Goal: Communication & Community: Answer question/provide support

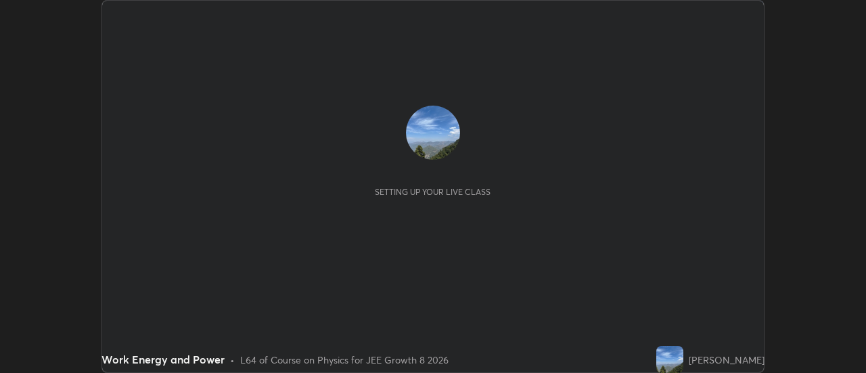
scroll to position [373, 865]
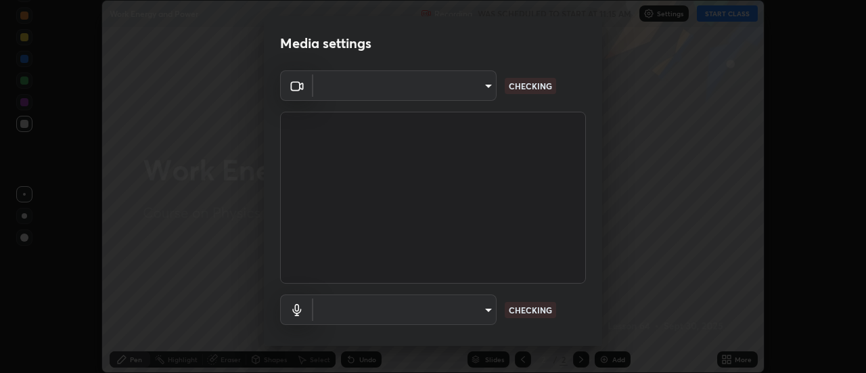
type input "ae12122a0eecbf75284ff6e1e32c573dea1decfc21fe035939c4b97723a4fd70"
type input "15e0621f7cd89b3eaea1702de218849795383e191bc4a3f9f5be8f24c1d9f9e0"
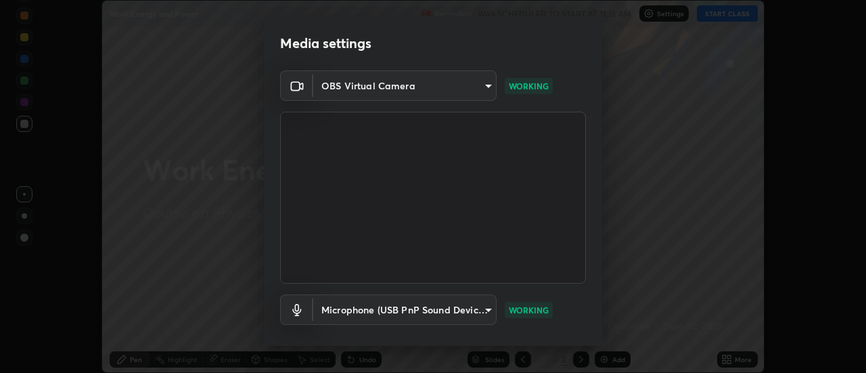
scroll to position [71, 0]
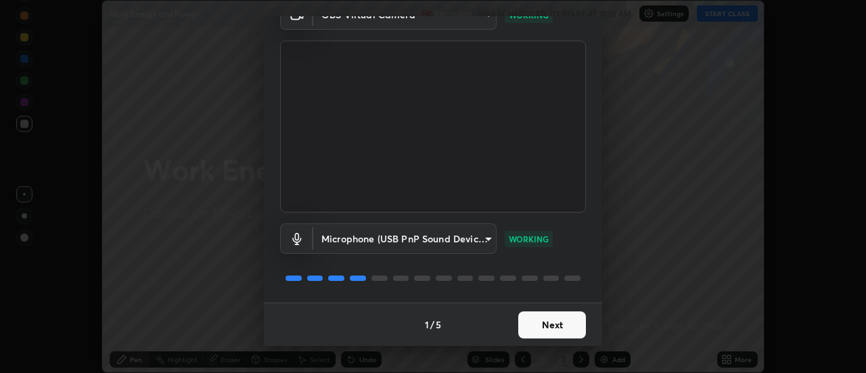
click at [555, 323] on button "Next" at bounding box center [552, 324] width 68 height 27
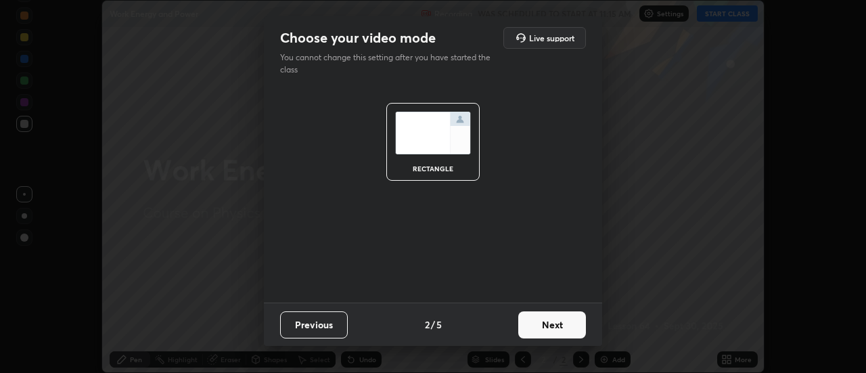
scroll to position [0, 0]
click at [557, 325] on button "Next" at bounding box center [552, 324] width 68 height 27
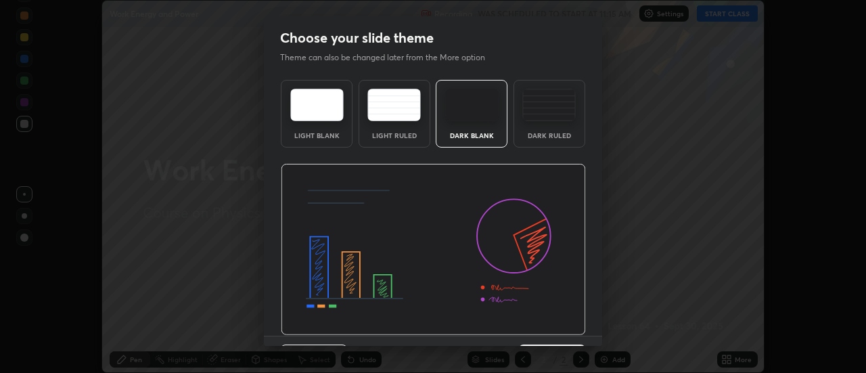
scroll to position [33, 0]
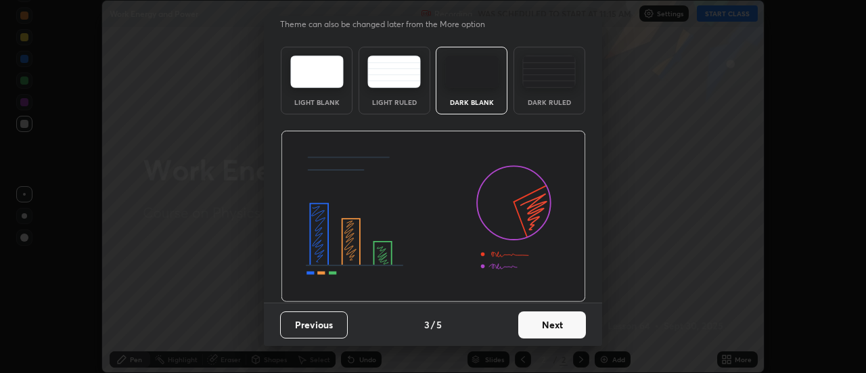
click at [559, 324] on button "Next" at bounding box center [552, 324] width 68 height 27
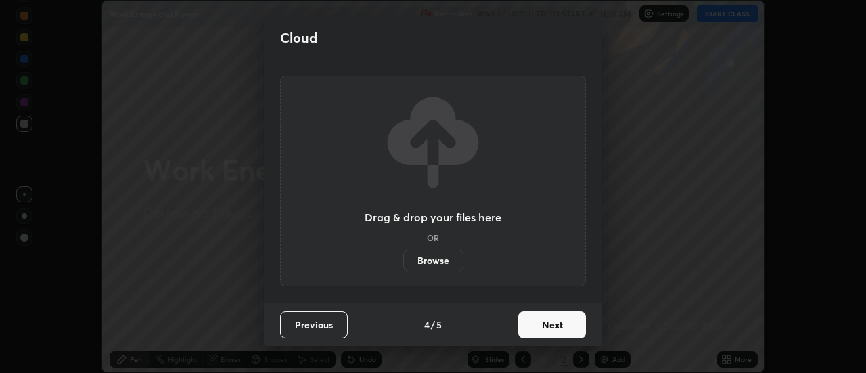
click at [559, 327] on button "Next" at bounding box center [552, 324] width 68 height 27
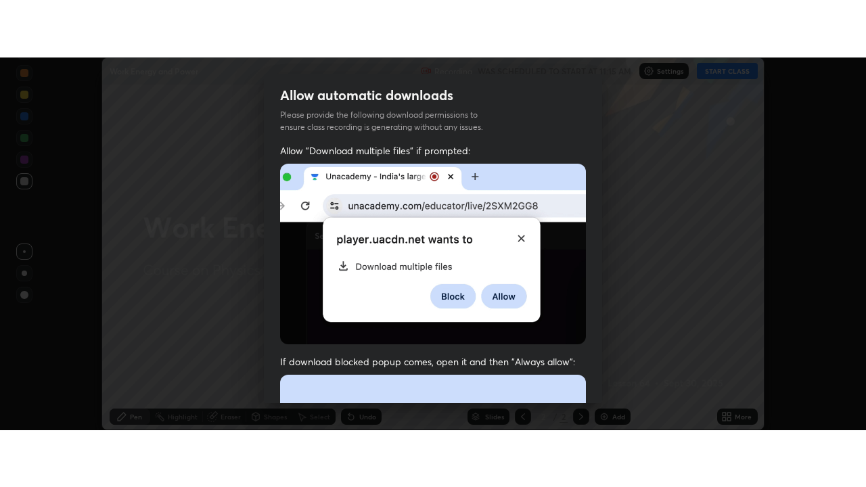
scroll to position [347, 0]
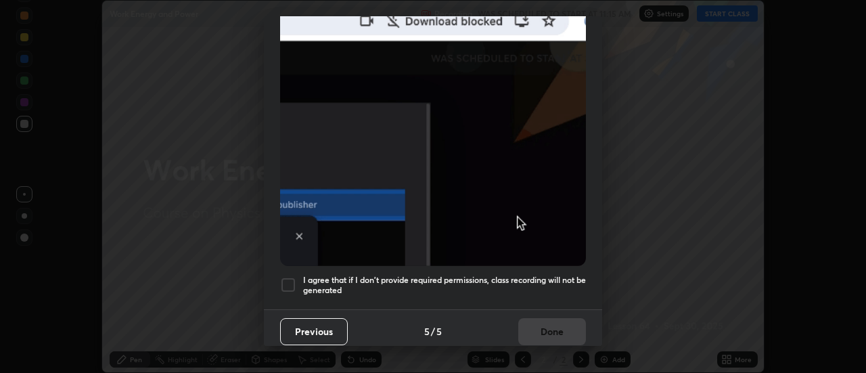
click at [294, 278] on div at bounding box center [288, 285] width 16 height 16
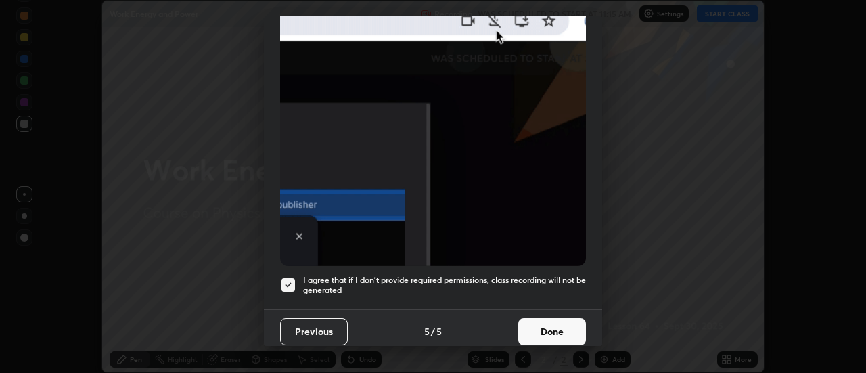
click at [547, 323] on button "Done" at bounding box center [552, 331] width 68 height 27
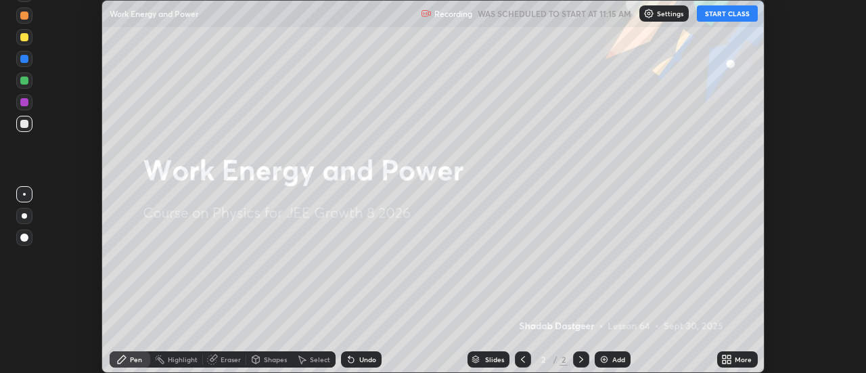
click at [722, 14] on button "START CLASS" at bounding box center [727, 13] width 61 height 16
click at [737, 356] on div "More" at bounding box center [743, 359] width 17 height 7
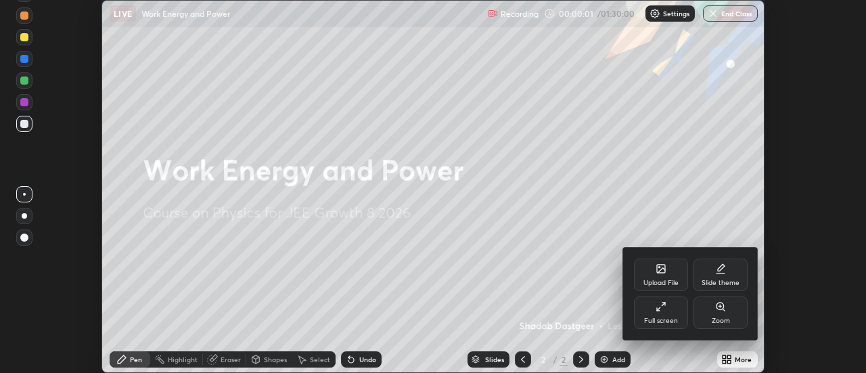
click at [667, 309] on div "Full screen" at bounding box center [661, 312] width 54 height 32
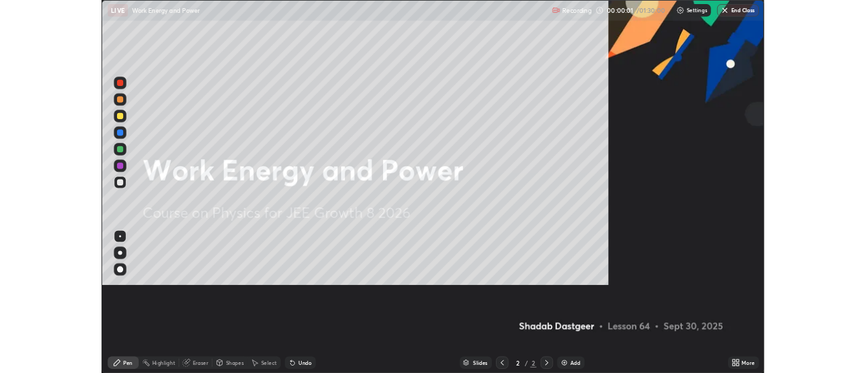
scroll to position [487, 866]
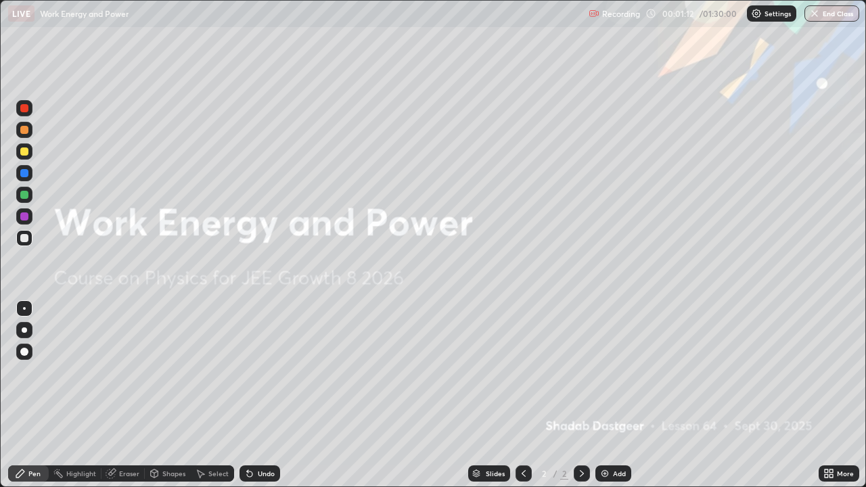
click at [609, 372] on div "Add" at bounding box center [613, 473] width 36 height 16
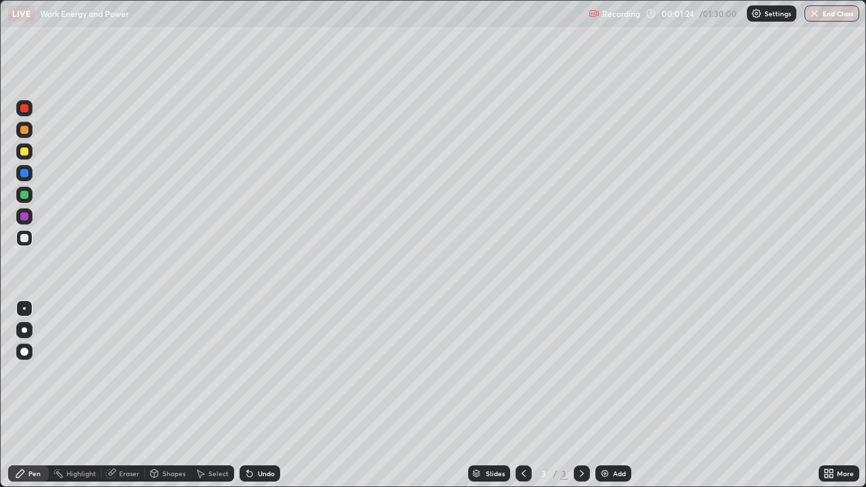
click at [24, 152] on div at bounding box center [24, 151] width 8 height 8
click at [24, 241] on div at bounding box center [24, 238] width 8 height 8
click at [258, 372] on div "Undo" at bounding box center [266, 473] width 17 height 7
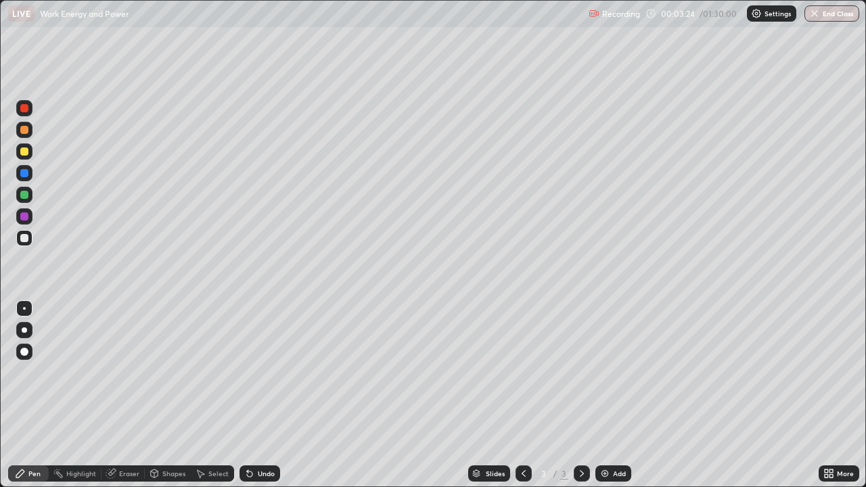
click at [137, 372] on div "Eraser" at bounding box center [129, 473] width 20 height 7
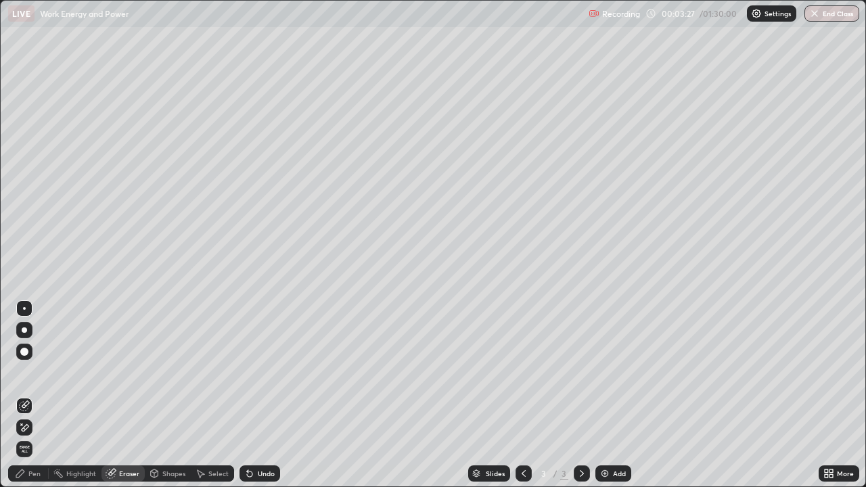
click at [34, 372] on div "Pen" at bounding box center [34, 473] width 12 height 7
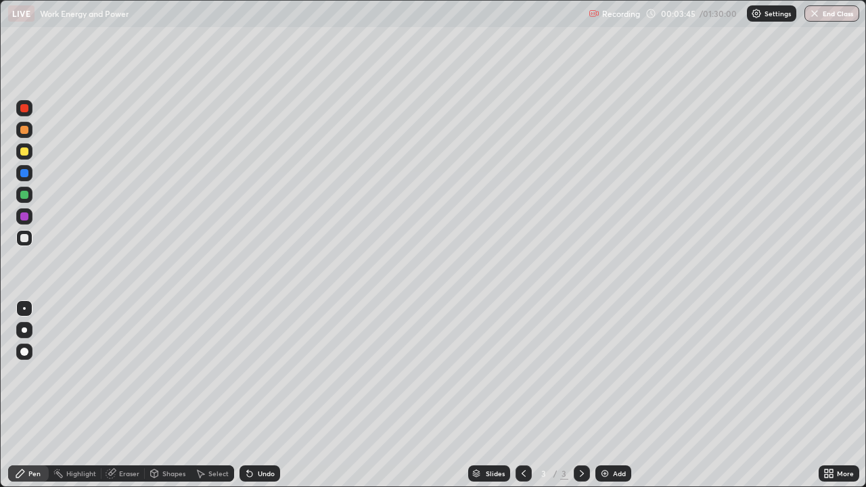
click at [127, 372] on div "Eraser" at bounding box center [129, 473] width 20 height 7
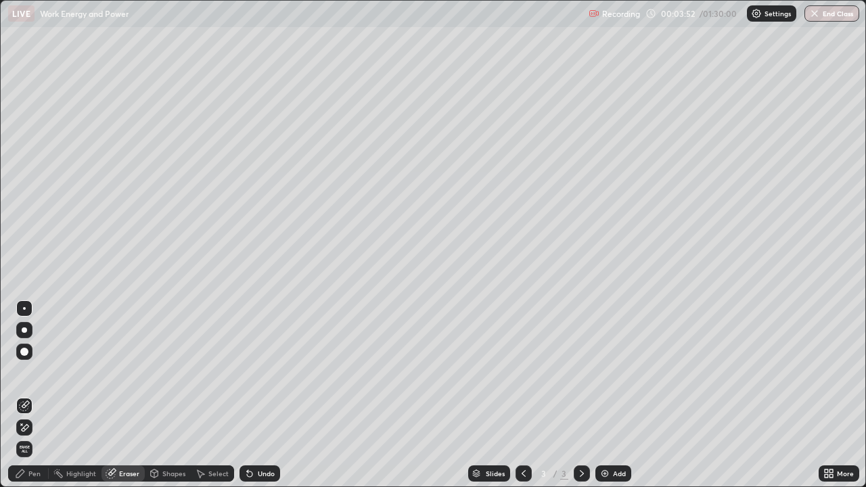
click at [39, 372] on div "Pen" at bounding box center [34, 473] width 12 height 7
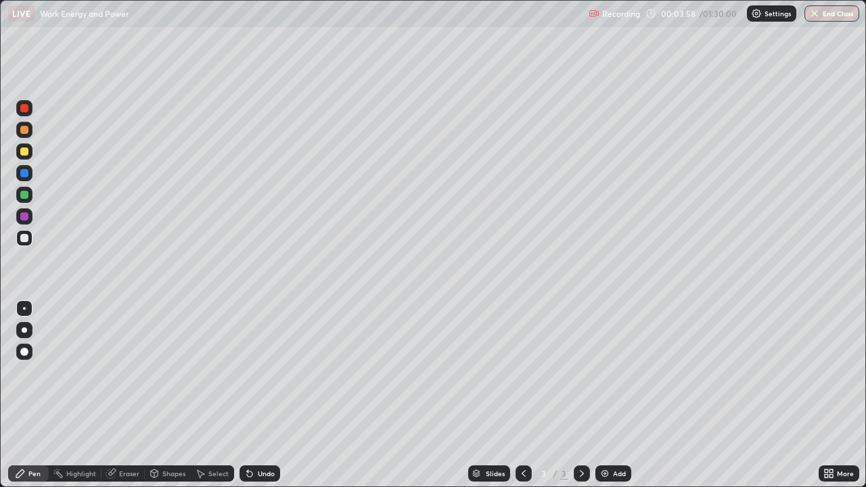
click at [122, 372] on div "Eraser" at bounding box center [129, 473] width 20 height 7
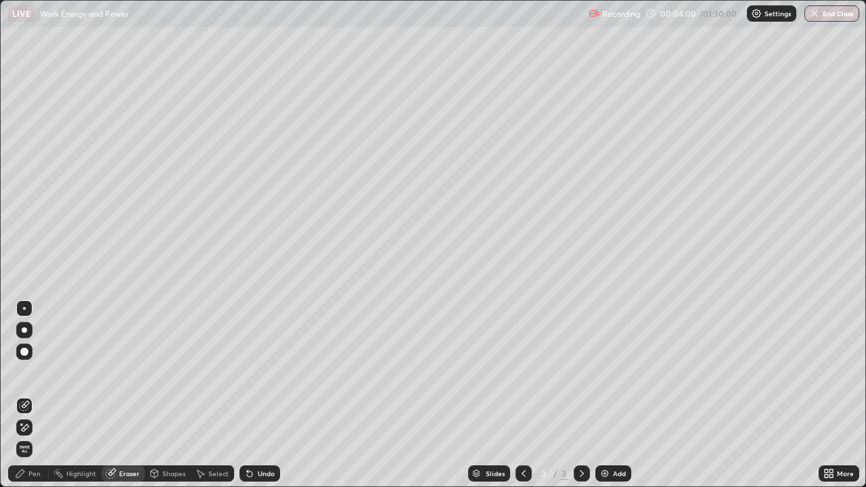
click at [27, 372] on div "Pen" at bounding box center [28, 473] width 41 height 16
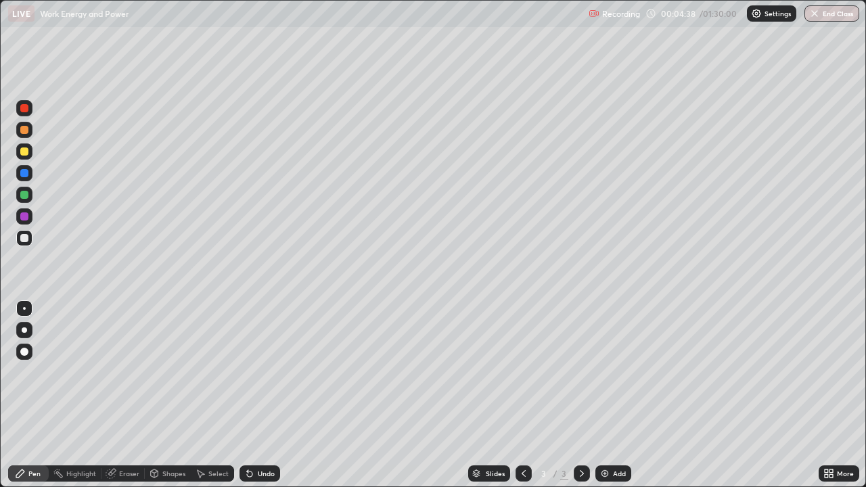
click at [24, 174] on div at bounding box center [24, 173] width 8 height 8
click at [25, 239] on div at bounding box center [24, 238] width 8 height 8
click at [260, 372] on div "Undo" at bounding box center [266, 473] width 17 height 7
click at [604, 372] on img at bounding box center [604, 473] width 11 height 11
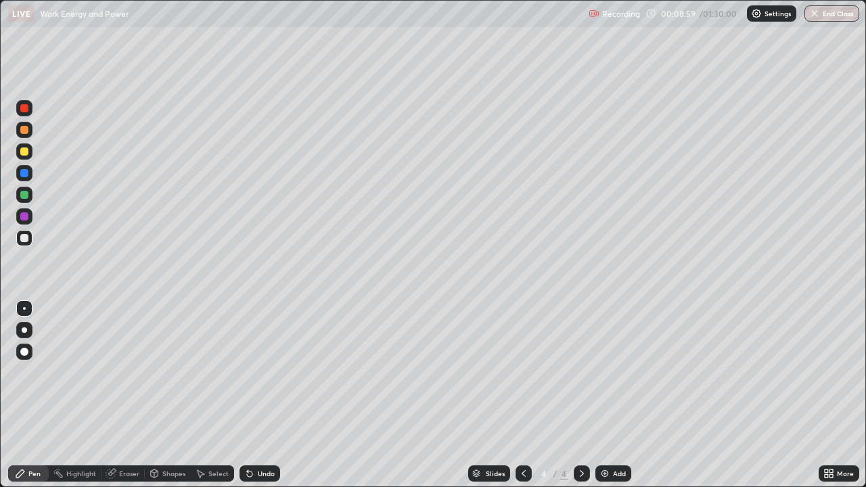
click at [25, 336] on div at bounding box center [24, 330] width 16 height 16
click at [24, 135] on div at bounding box center [24, 130] width 16 height 16
click at [26, 239] on div at bounding box center [24, 238] width 8 height 8
click at [266, 372] on div "Undo" at bounding box center [266, 473] width 17 height 7
click at [24, 308] on div at bounding box center [24, 308] width 3 height 3
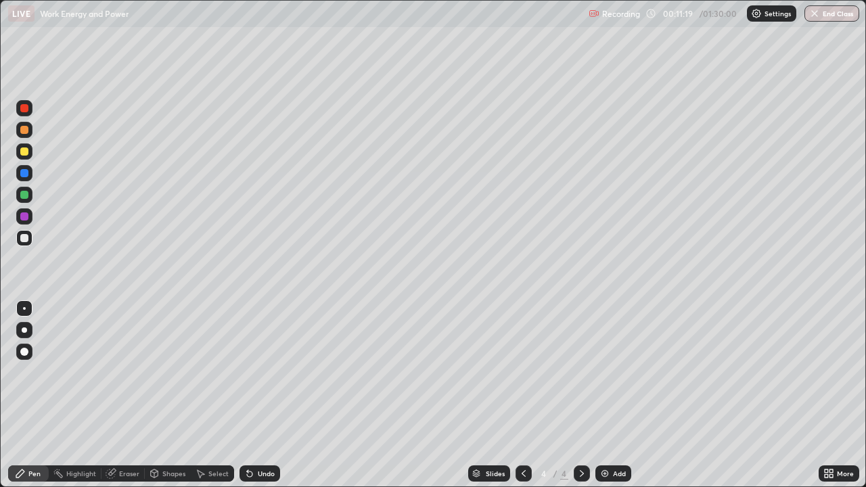
click at [261, 372] on div "Undo" at bounding box center [266, 473] width 17 height 7
click at [120, 372] on div "Eraser" at bounding box center [129, 473] width 20 height 7
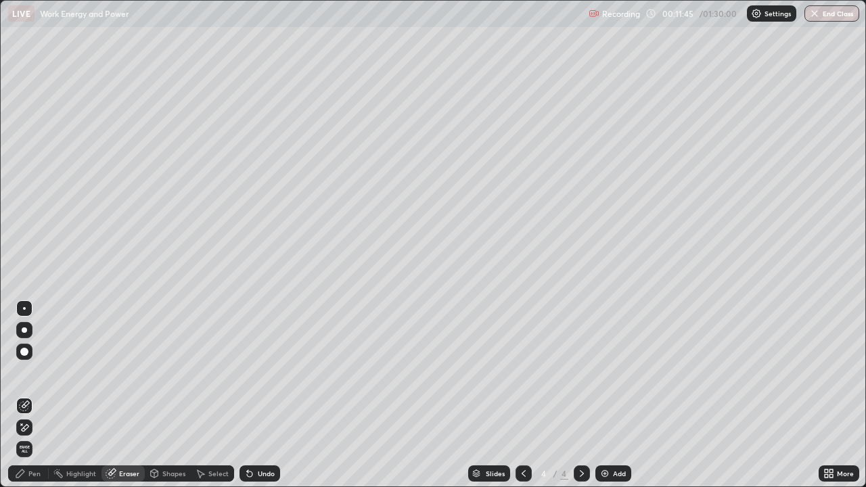
click at [24, 372] on icon at bounding box center [20, 473] width 11 height 11
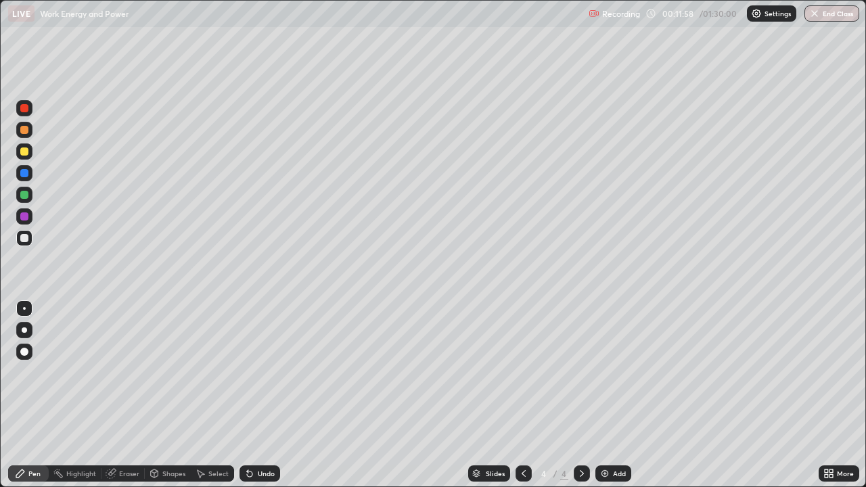
click at [264, 372] on div "Undo" at bounding box center [259, 473] width 41 height 16
click at [615, 372] on div "Add" at bounding box center [619, 473] width 13 height 7
click at [24, 153] on div at bounding box center [24, 151] width 8 height 8
click at [262, 372] on div "Undo" at bounding box center [266, 473] width 17 height 7
click at [264, 372] on div "Undo" at bounding box center [266, 473] width 17 height 7
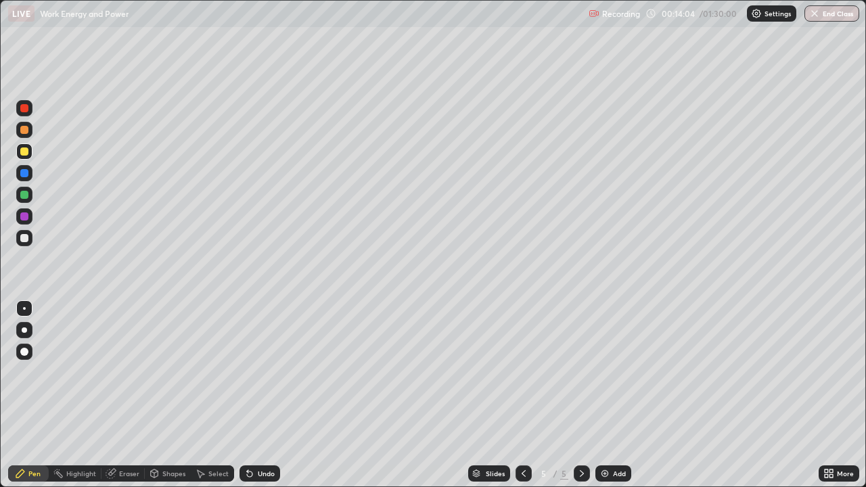
click at [264, 372] on div "Undo" at bounding box center [266, 473] width 17 height 7
click at [258, 372] on div "Undo" at bounding box center [266, 473] width 17 height 7
click at [259, 372] on div "Undo" at bounding box center [266, 473] width 17 height 7
click at [258, 372] on div "Undo" at bounding box center [266, 473] width 17 height 7
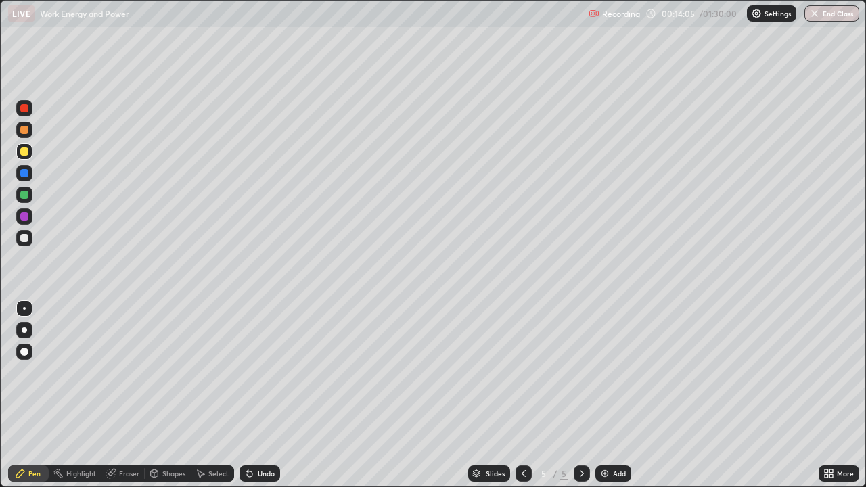
click at [258, 372] on div "Undo" at bounding box center [266, 473] width 17 height 7
click at [22, 237] on div at bounding box center [24, 238] width 8 height 8
click at [24, 154] on div at bounding box center [24, 151] width 8 height 8
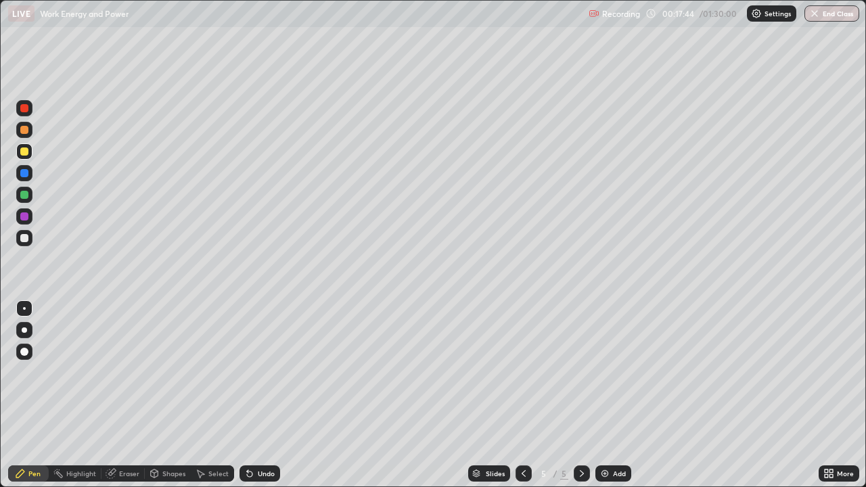
click at [19, 238] on div at bounding box center [24, 238] width 16 height 16
click at [610, 372] on div "Add" at bounding box center [613, 473] width 36 height 16
click at [26, 156] on div at bounding box center [24, 151] width 16 height 16
click at [26, 239] on div at bounding box center [24, 238] width 8 height 8
click at [125, 372] on div "Eraser" at bounding box center [122, 473] width 43 height 16
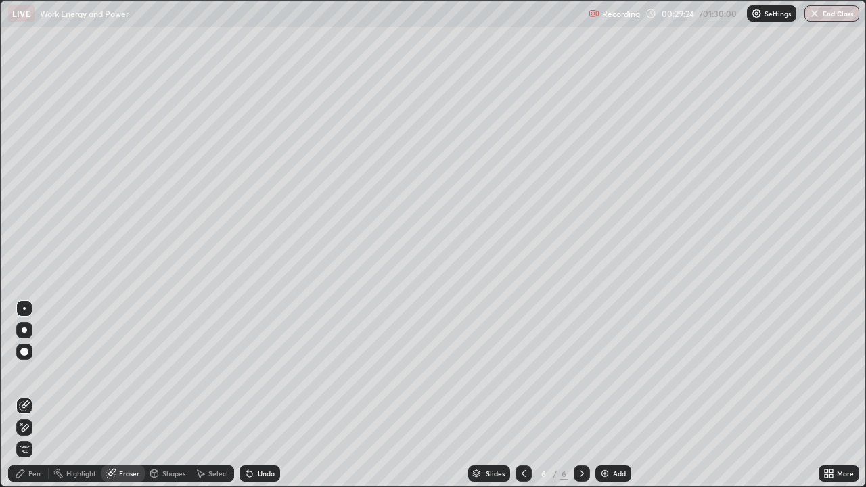
click at [39, 372] on div "Pen" at bounding box center [34, 473] width 12 height 7
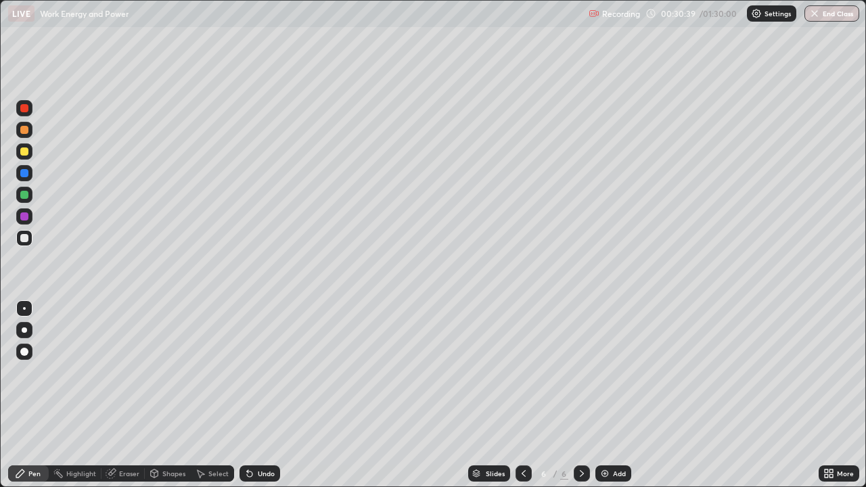
click at [24, 197] on div at bounding box center [24, 195] width 8 height 8
click at [26, 241] on div at bounding box center [24, 238] width 8 height 8
click at [25, 111] on div at bounding box center [24, 108] width 8 height 8
click at [24, 244] on div at bounding box center [24, 238] width 16 height 16
click at [23, 108] on div at bounding box center [24, 108] width 8 height 8
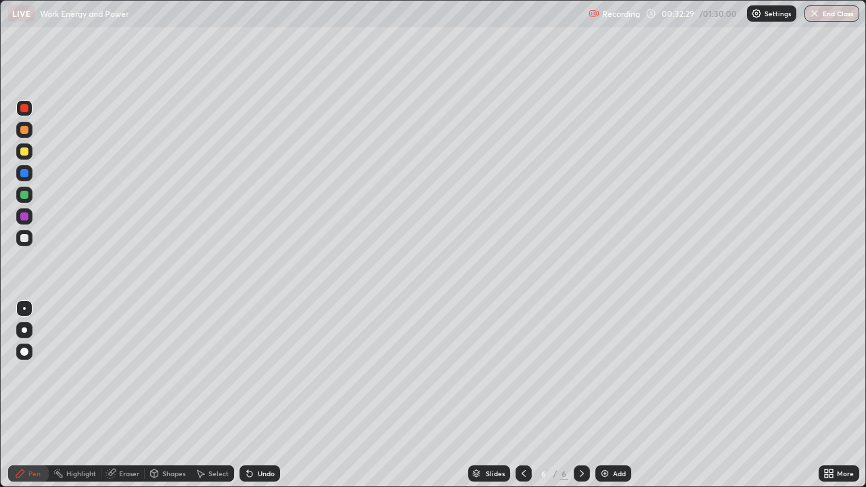
click at [19, 233] on div at bounding box center [24, 238] width 16 height 16
click at [607, 372] on img at bounding box center [604, 473] width 11 height 11
click at [24, 131] on div at bounding box center [24, 130] width 8 height 8
click at [22, 243] on div at bounding box center [24, 238] width 16 height 16
click at [212, 372] on div "Select" at bounding box center [218, 473] width 20 height 7
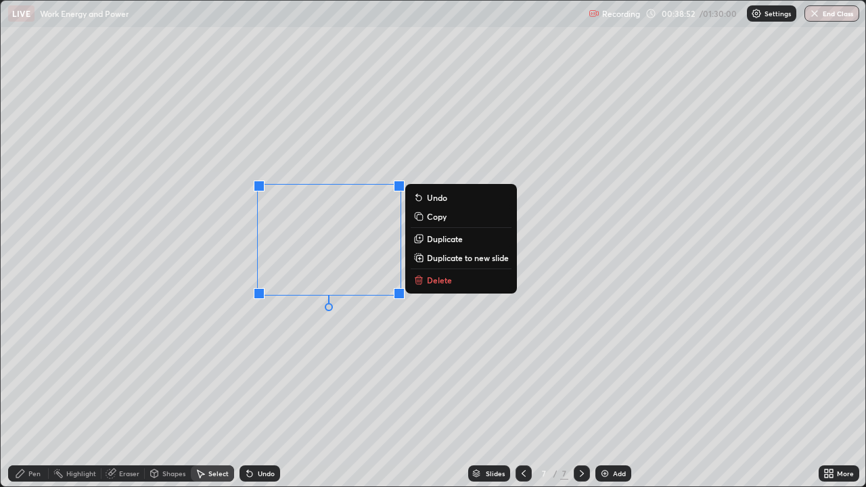
click at [441, 285] on button "Delete" at bounding box center [461, 280] width 101 height 16
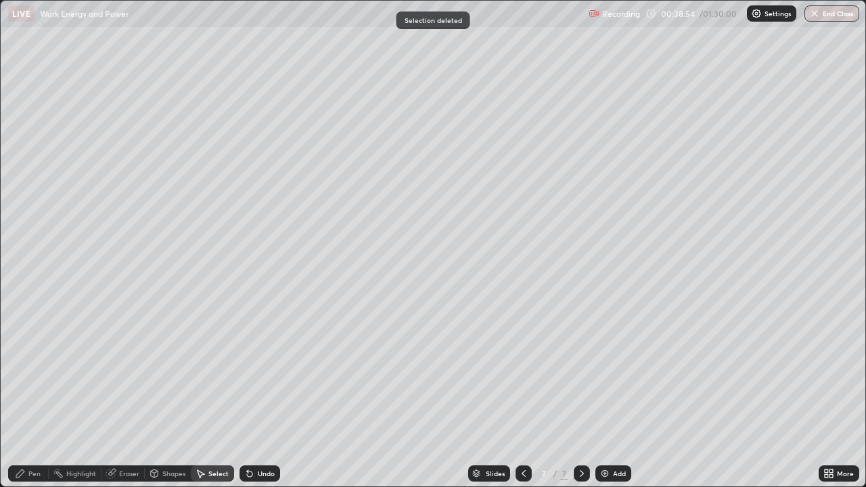
click at [34, 372] on div "Pen" at bounding box center [34, 473] width 12 height 7
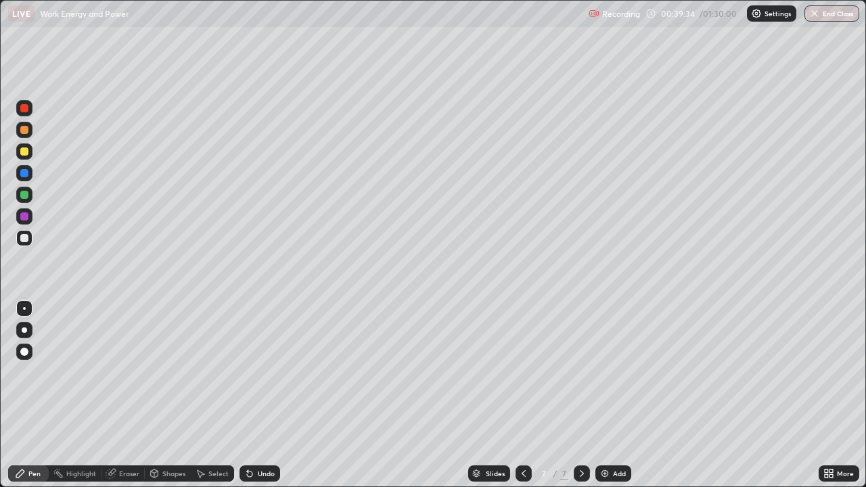
click at [128, 372] on div "Eraser" at bounding box center [129, 473] width 20 height 7
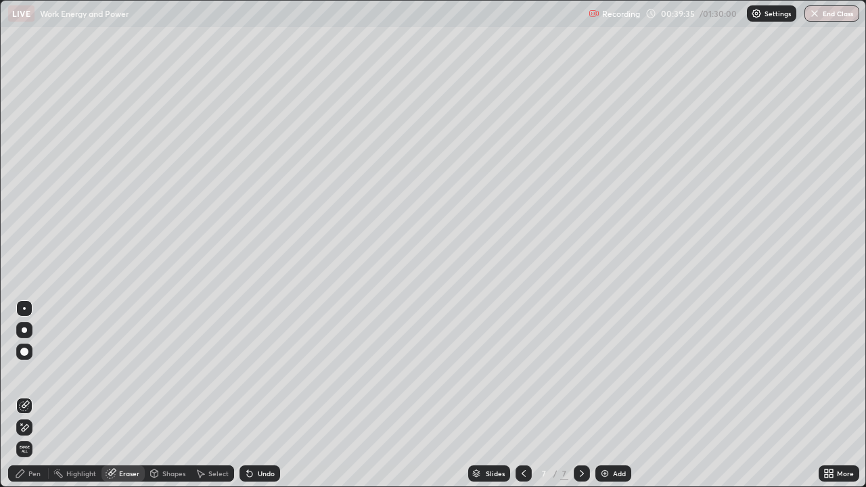
click at [59, 372] on rect at bounding box center [59, 474] width 7 height 7
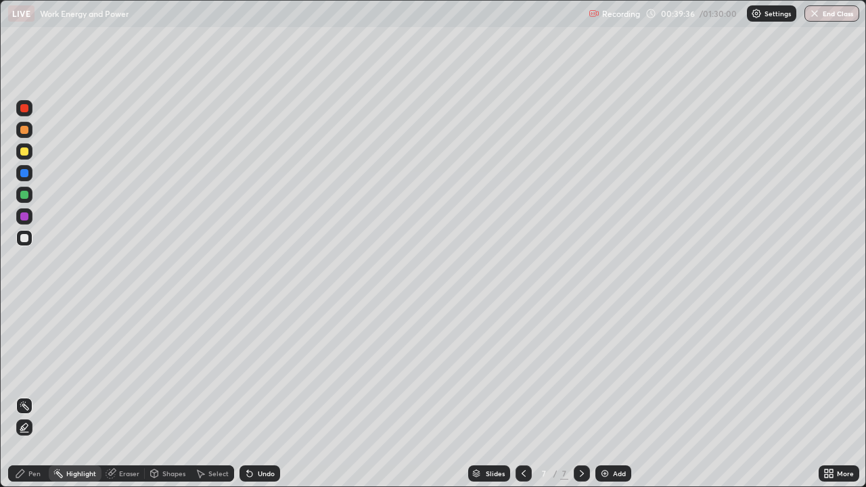
click at [32, 372] on div "Pen" at bounding box center [34, 473] width 12 height 7
click at [126, 372] on div "Eraser" at bounding box center [129, 473] width 20 height 7
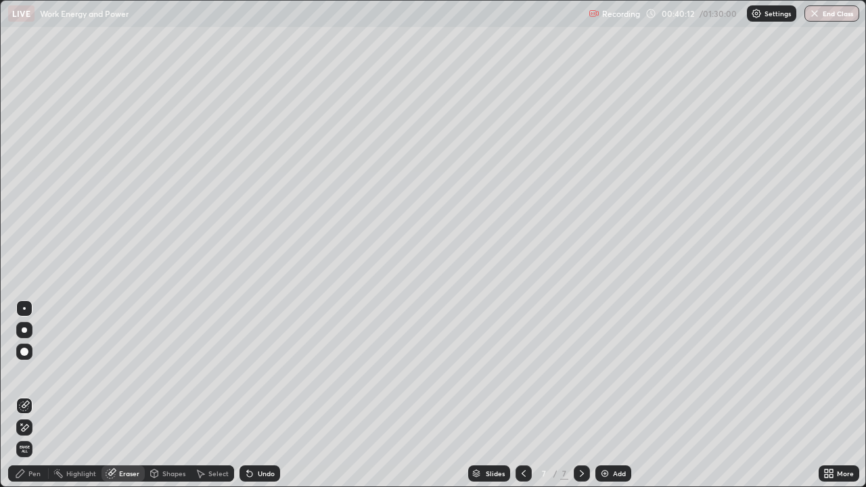
click at [34, 372] on div "Pen" at bounding box center [34, 473] width 12 height 7
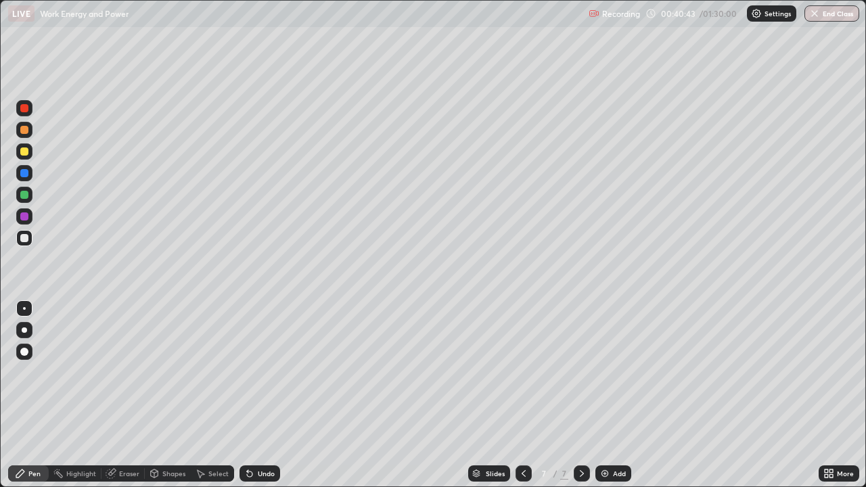
click at [28, 218] on div at bounding box center [24, 216] width 8 height 8
click at [258, 372] on div "Undo" at bounding box center [266, 473] width 17 height 7
click at [116, 372] on div "Eraser" at bounding box center [122, 473] width 43 height 16
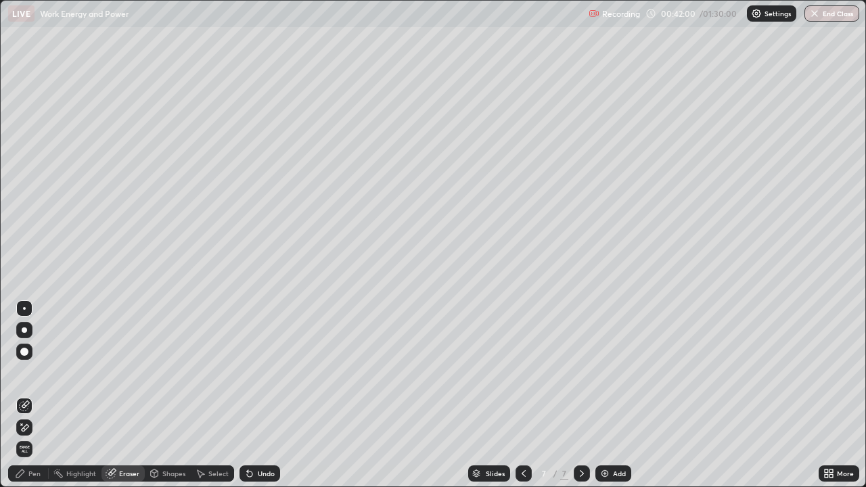
click at [24, 354] on div at bounding box center [24, 352] width 8 height 8
click at [32, 372] on div "Pen" at bounding box center [28, 473] width 41 height 16
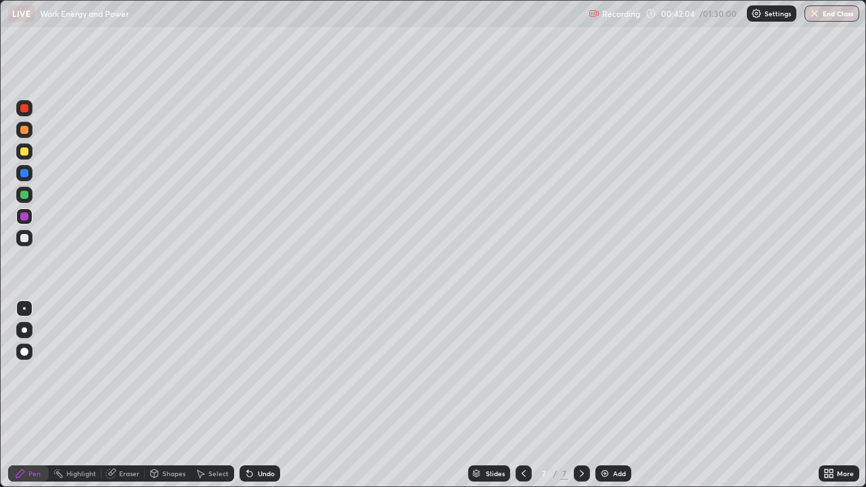
click at [26, 153] on div at bounding box center [24, 151] width 8 height 8
click at [118, 372] on div "Eraser" at bounding box center [122, 473] width 43 height 16
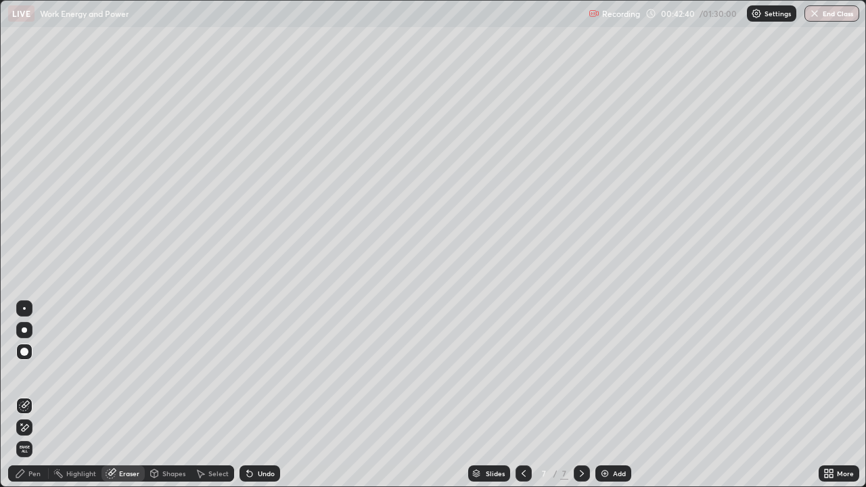
click at [36, 372] on div "Pen" at bounding box center [28, 473] width 41 height 16
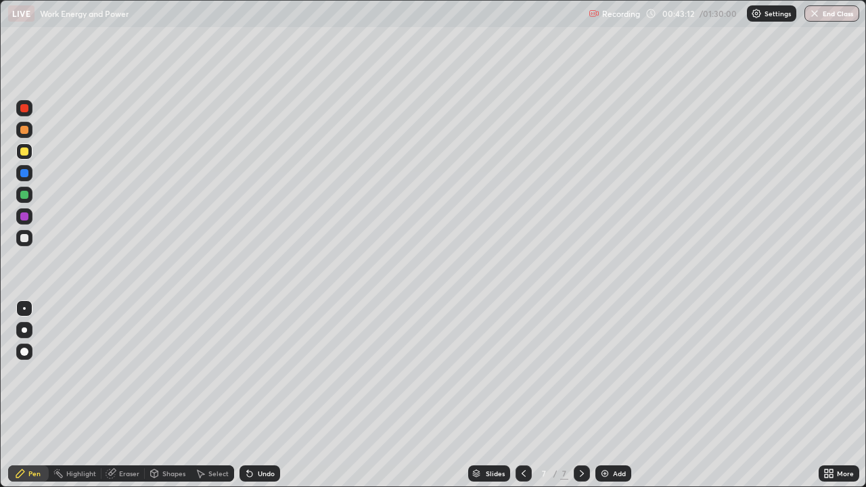
click at [262, 372] on div "Undo" at bounding box center [259, 473] width 41 height 16
click at [258, 372] on div "Undo" at bounding box center [266, 473] width 17 height 7
click at [118, 372] on div "Eraser" at bounding box center [122, 473] width 43 height 16
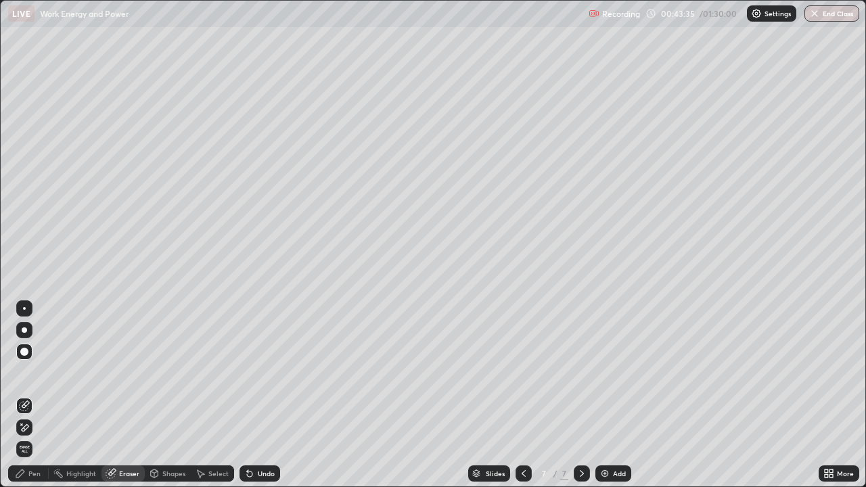
click at [28, 372] on div "Pen" at bounding box center [28, 473] width 41 height 16
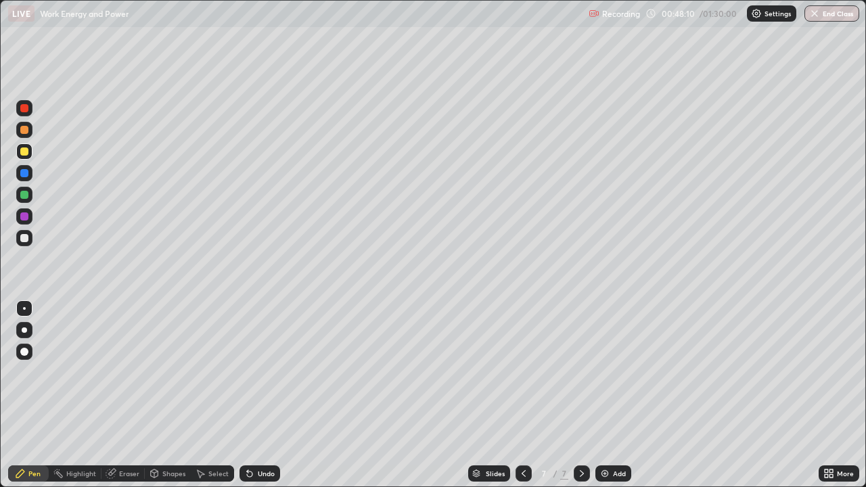
click at [613, 372] on div "Add" at bounding box center [619, 473] width 13 height 7
click at [25, 152] on div at bounding box center [24, 151] width 8 height 8
click at [26, 236] on div at bounding box center [24, 238] width 8 height 8
click at [24, 112] on div at bounding box center [24, 108] width 8 height 8
click at [260, 372] on div "Undo" at bounding box center [266, 473] width 17 height 7
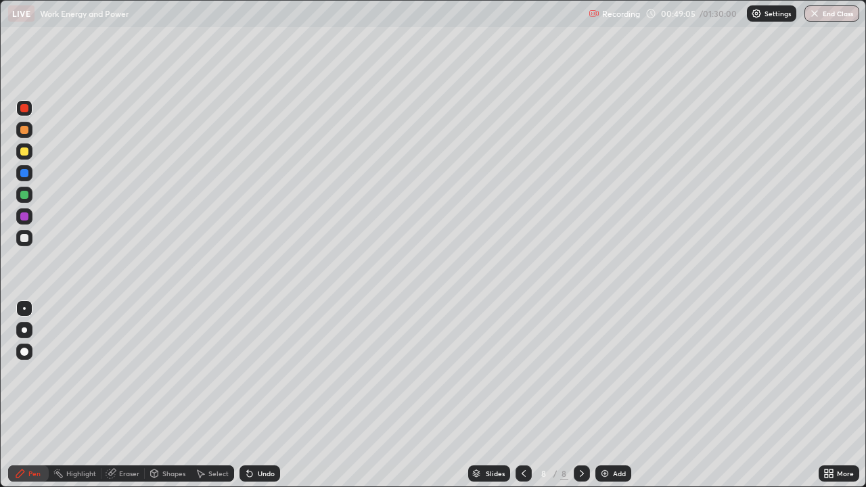
click at [25, 241] on div at bounding box center [24, 238] width 8 height 8
click at [610, 372] on div "Add" at bounding box center [613, 473] width 36 height 16
click at [23, 131] on div at bounding box center [24, 130] width 8 height 8
click at [25, 240] on div at bounding box center [24, 238] width 8 height 8
click at [255, 372] on div "Undo" at bounding box center [259, 473] width 41 height 16
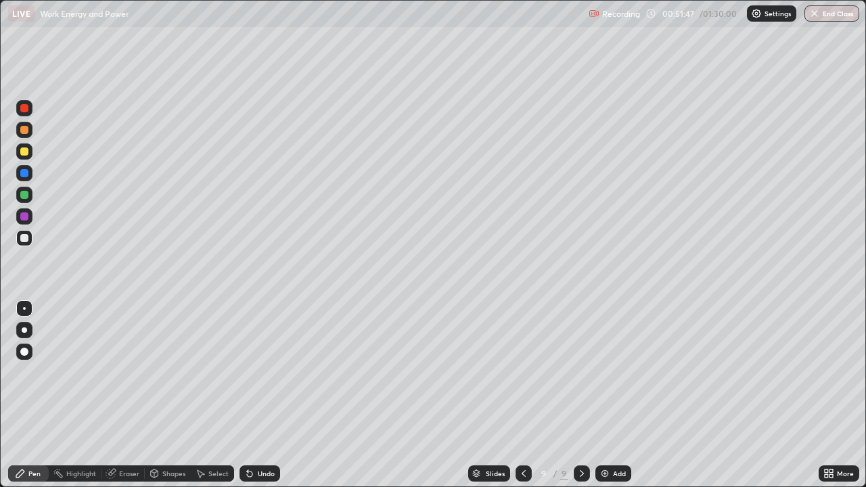
click at [255, 372] on div "Undo" at bounding box center [259, 473] width 41 height 16
click at [258, 372] on div "Undo" at bounding box center [266, 473] width 17 height 7
click at [260, 372] on div "Undo" at bounding box center [266, 473] width 17 height 7
click at [264, 372] on div "Undo" at bounding box center [266, 473] width 17 height 7
click at [270, 372] on div "Undo" at bounding box center [266, 473] width 17 height 7
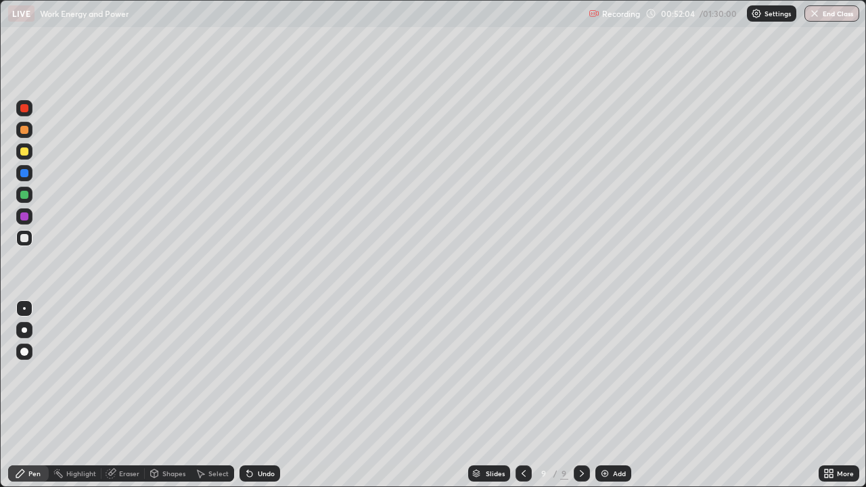
click at [271, 372] on div "Undo" at bounding box center [266, 473] width 17 height 7
click at [22, 218] on div at bounding box center [24, 216] width 8 height 8
click at [26, 241] on div at bounding box center [24, 238] width 8 height 8
click at [609, 372] on div "Add" at bounding box center [613, 473] width 36 height 16
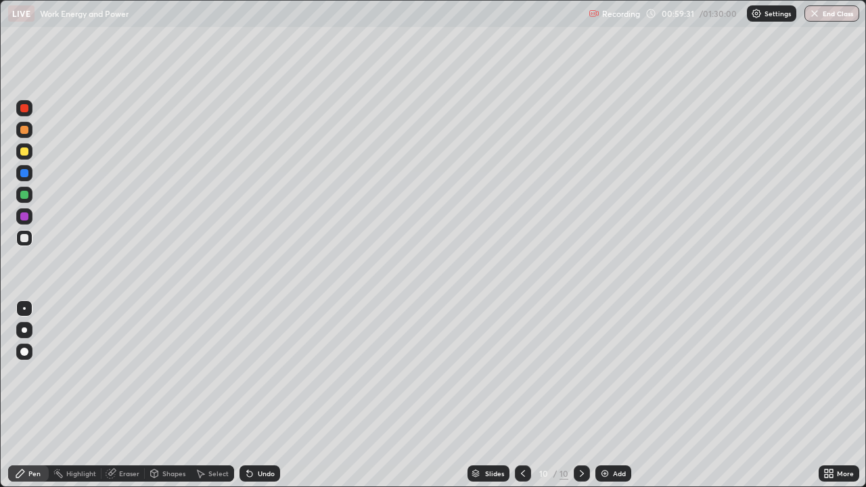
click at [25, 135] on div at bounding box center [24, 130] width 16 height 16
click at [258, 372] on div "Undo" at bounding box center [266, 473] width 17 height 7
click at [266, 372] on div "Undo" at bounding box center [266, 473] width 17 height 7
click at [26, 198] on div at bounding box center [24, 195] width 8 height 8
click at [30, 237] on div at bounding box center [24, 238] width 16 height 16
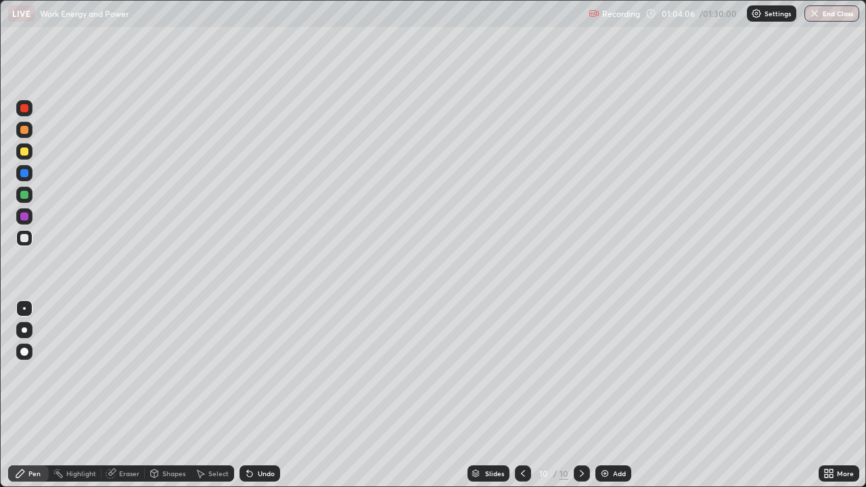
click at [212, 372] on div "Select" at bounding box center [218, 473] width 20 height 7
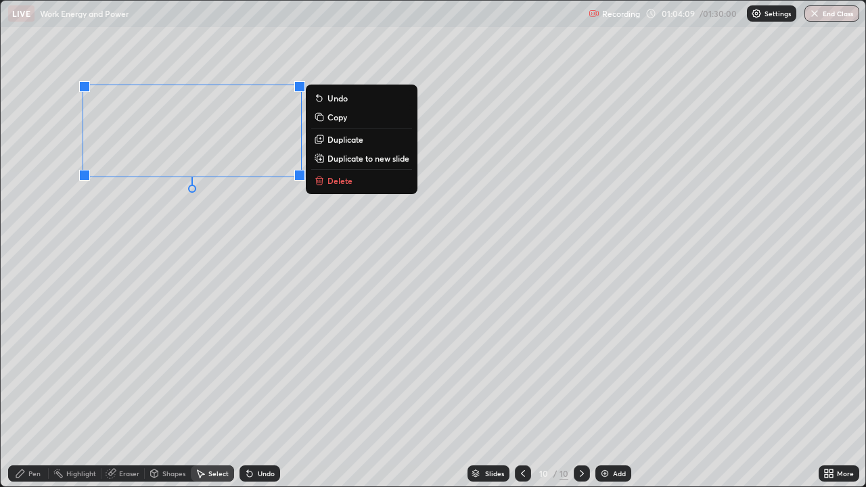
click at [352, 162] on p "Duplicate to new slide" at bounding box center [368, 158] width 82 height 11
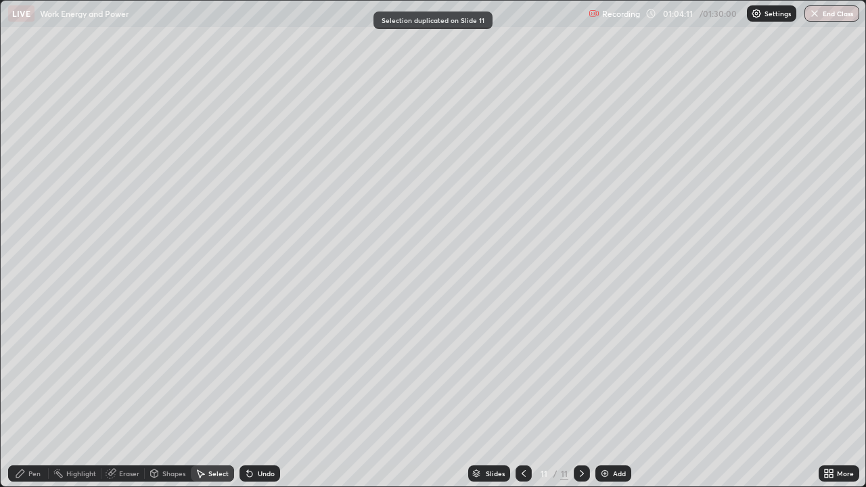
click at [57, 372] on rect at bounding box center [59, 474] width 7 height 7
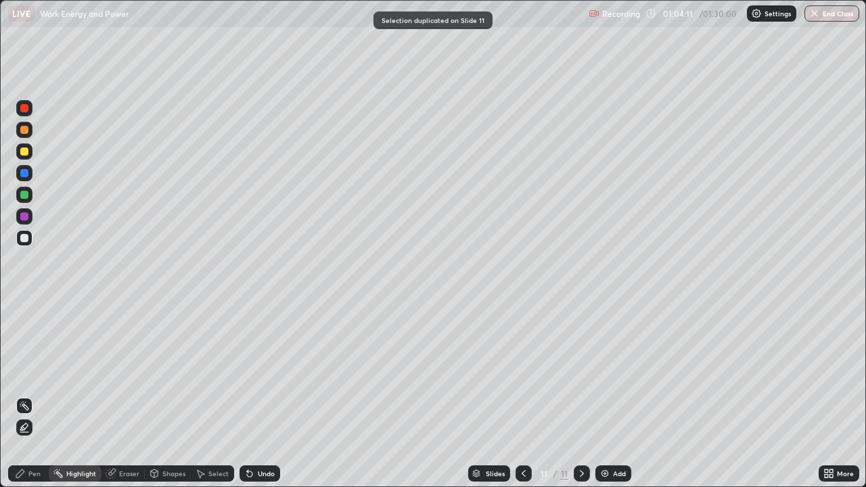
click at [34, 372] on div "Pen" at bounding box center [34, 473] width 12 height 7
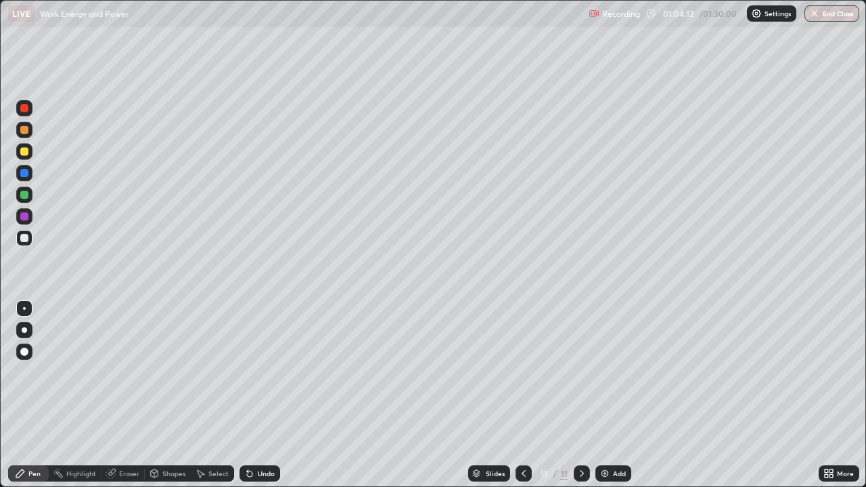
click at [22, 130] on div at bounding box center [24, 130] width 8 height 8
click at [24, 239] on div at bounding box center [24, 238] width 8 height 8
click at [516, 372] on div at bounding box center [523, 473] width 16 height 16
click at [580, 372] on icon at bounding box center [582, 473] width 4 height 7
click at [160, 372] on div "Shapes" at bounding box center [168, 473] width 46 height 16
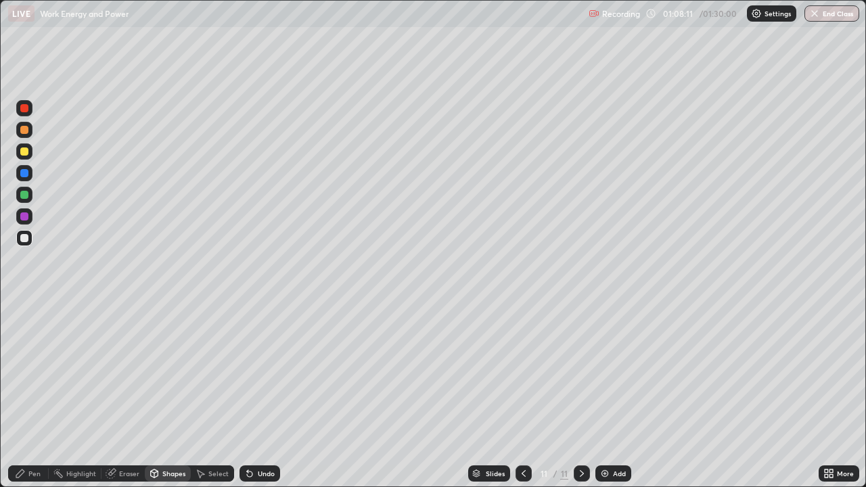
click at [171, 372] on div "Shapes" at bounding box center [173, 473] width 23 height 7
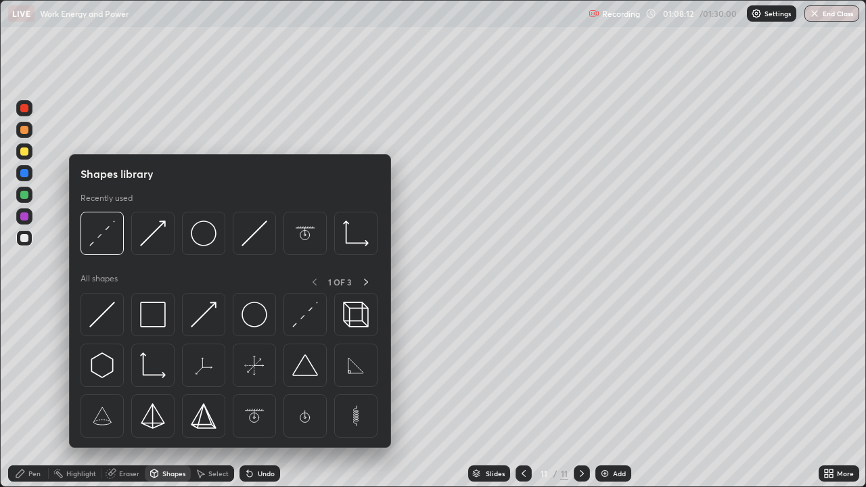
click at [212, 372] on div "Select" at bounding box center [218, 473] width 20 height 7
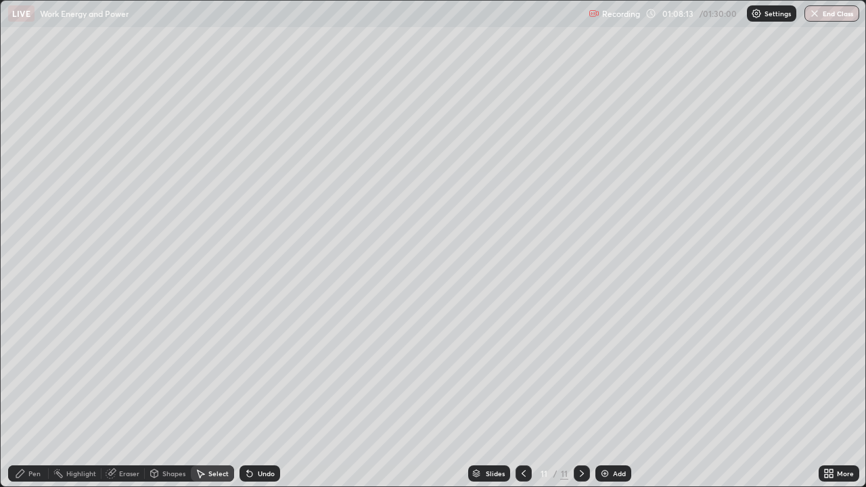
click at [122, 372] on div "Eraser" at bounding box center [129, 473] width 20 height 7
click at [27, 372] on div "Pen" at bounding box center [28, 473] width 41 height 16
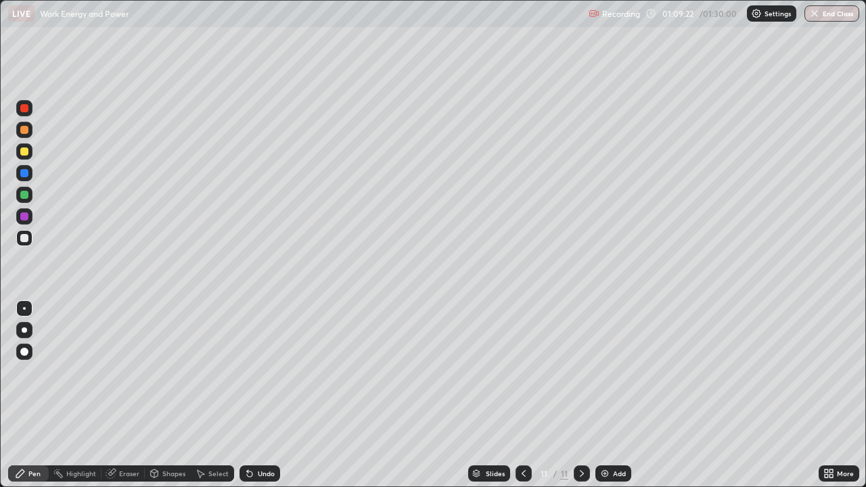
click at [121, 372] on div "Eraser" at bounding box center [129, 473] width 20 height 7
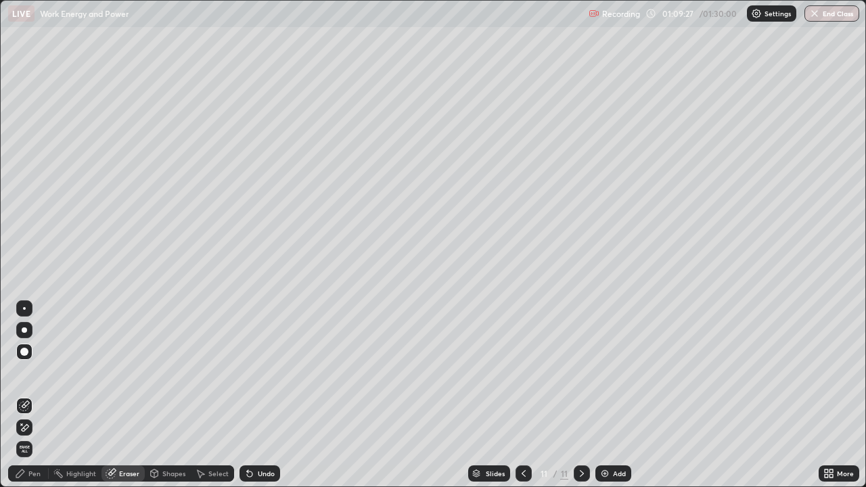
click at [26, 372] on div "Pen" at bounding box center [28, 473] width 41 height 16
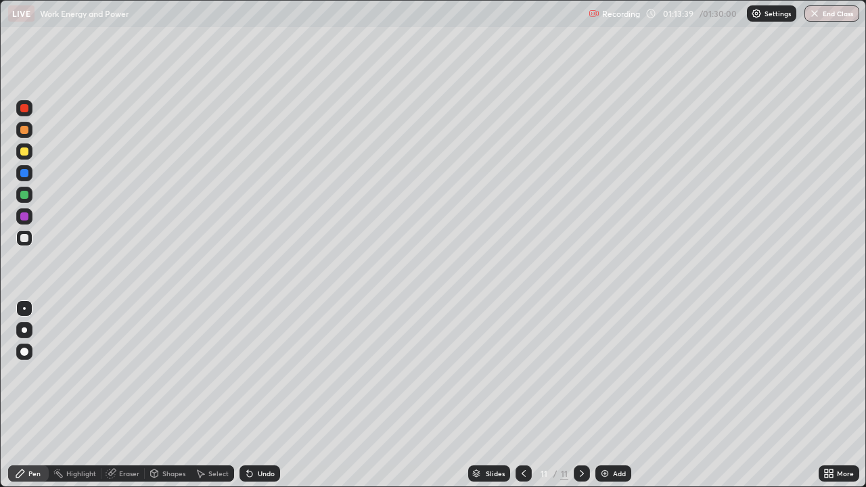
click at [614, 372] on div "Add" at bounding box center [619, 473] width 13 height 7
click at [24, 152] on div at bounding box center [24, 151] width 8 height 8
click at [256, 372] on div "Undo" at bounding box center [259, 473] width 41 height 16
click at [18, 243] on div at bounding box center [24, 238] width 16 height 16
click at [123, 372] on div "Eraser" at bounding box center [122, 473] width 43 height 16
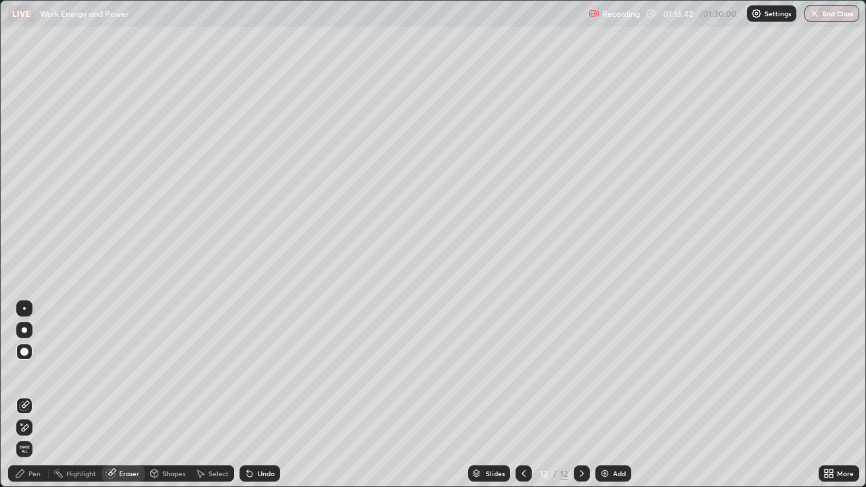
click at [26, 372] on div "Pen" at bounding box center [28, 473] width 41 height 16
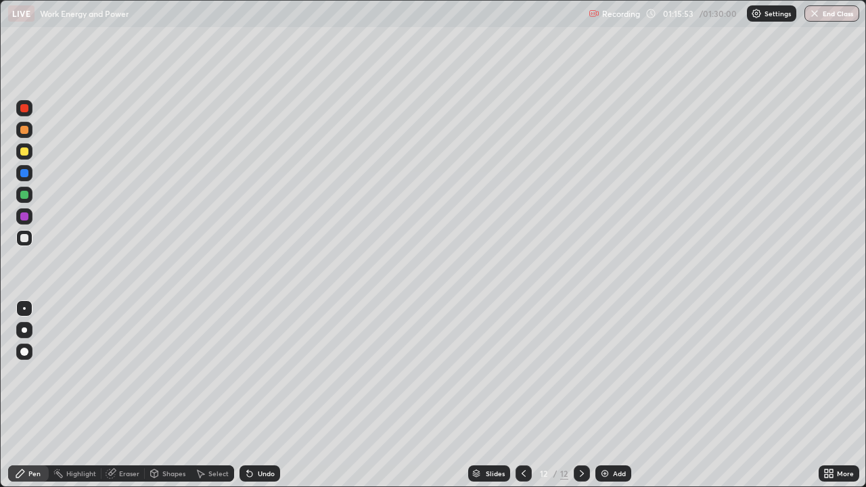
click at [24, 109] on div at bounding box center [24, 108] width 8 height 8
click at [23, 236] on div at bounding box center [24, 238] width 8 height 8
click at [252, 372] on div "Undo" at bounding box center [259, 473] width 41 height 16
click at [18, 221] on div at bounding box center [24, 216] width 16 height 16
click at [24, 237] on div at bounding box center [24, 238] width 8 height 8
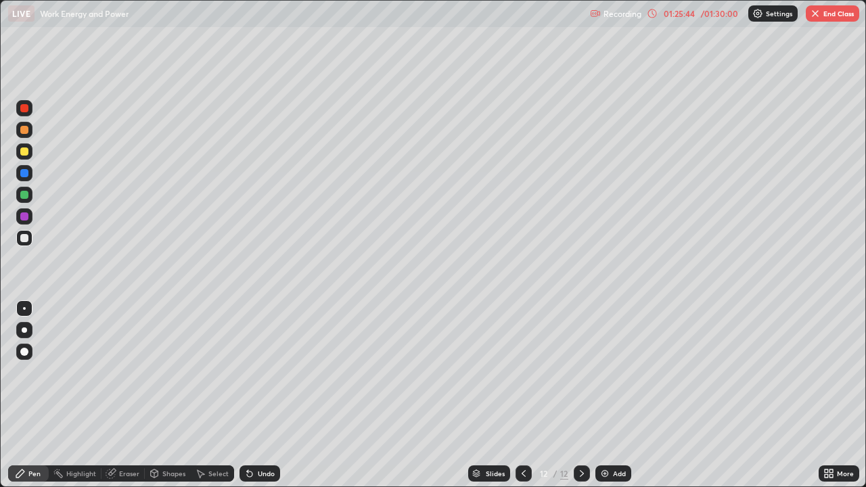
click at [831, 15] on button "End Class" at bounding box center [832, 13] width 53 height 16
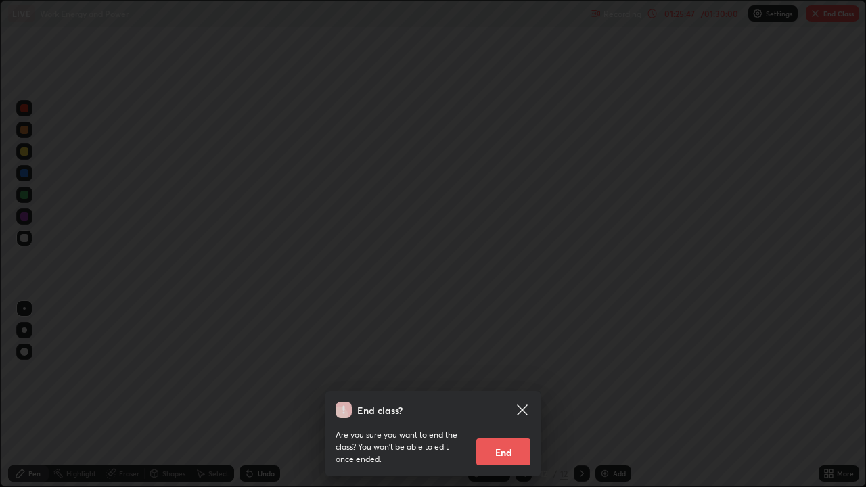
click at [524, 372] on button "End" at bounding box center [503, 451] width 54 height 27
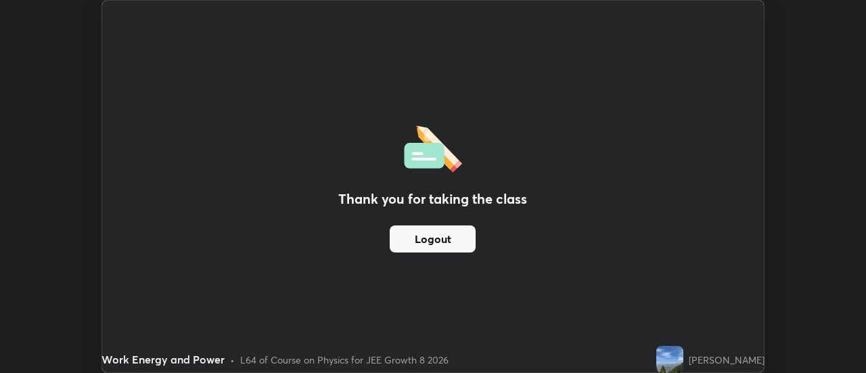
scroll to position [67271, 66778]
